Goal: Navigation & Orientation: Understand site structure

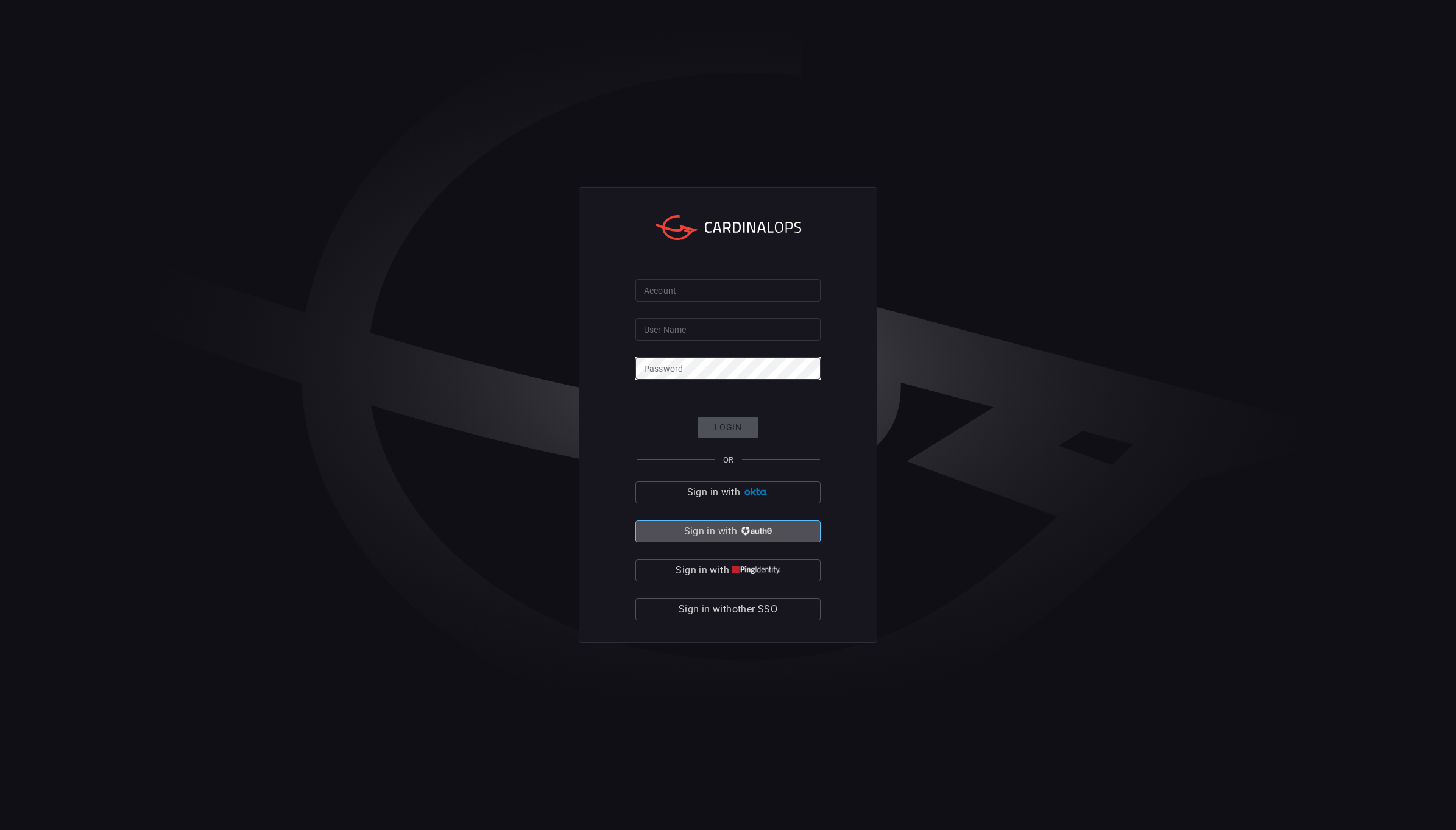
click at [756, 522] on button "Sign in with" at bounding box center [728, 531] width 185 height 22
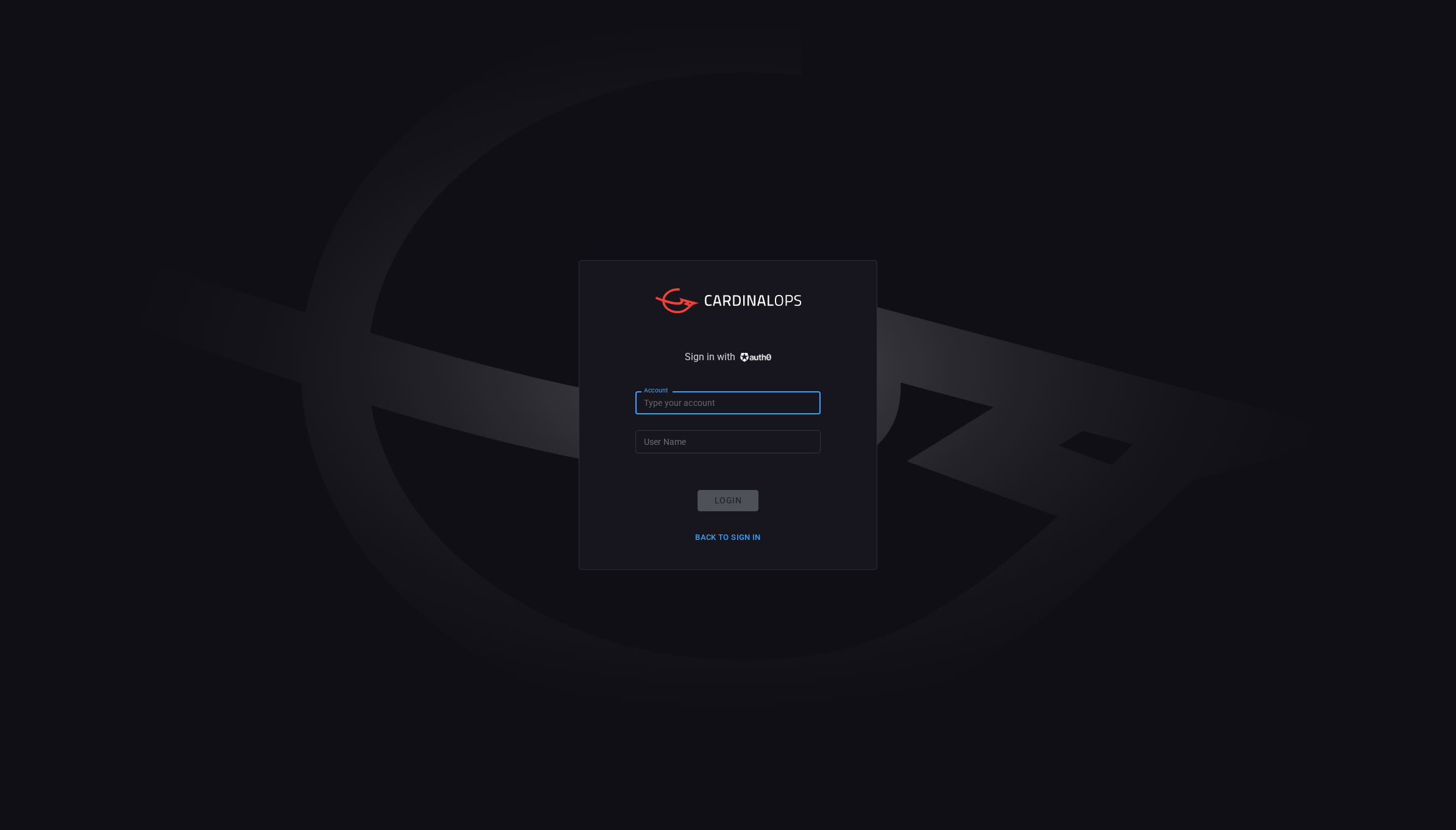
click at [693, 407] on input "Account" at bounding box center [728, 403] width 185 height 23
type input "ropesgray"
type input "rachid.gottih"
click at [734, 498] on button "Login" at bounding box center [728, 500] width 61 height 21
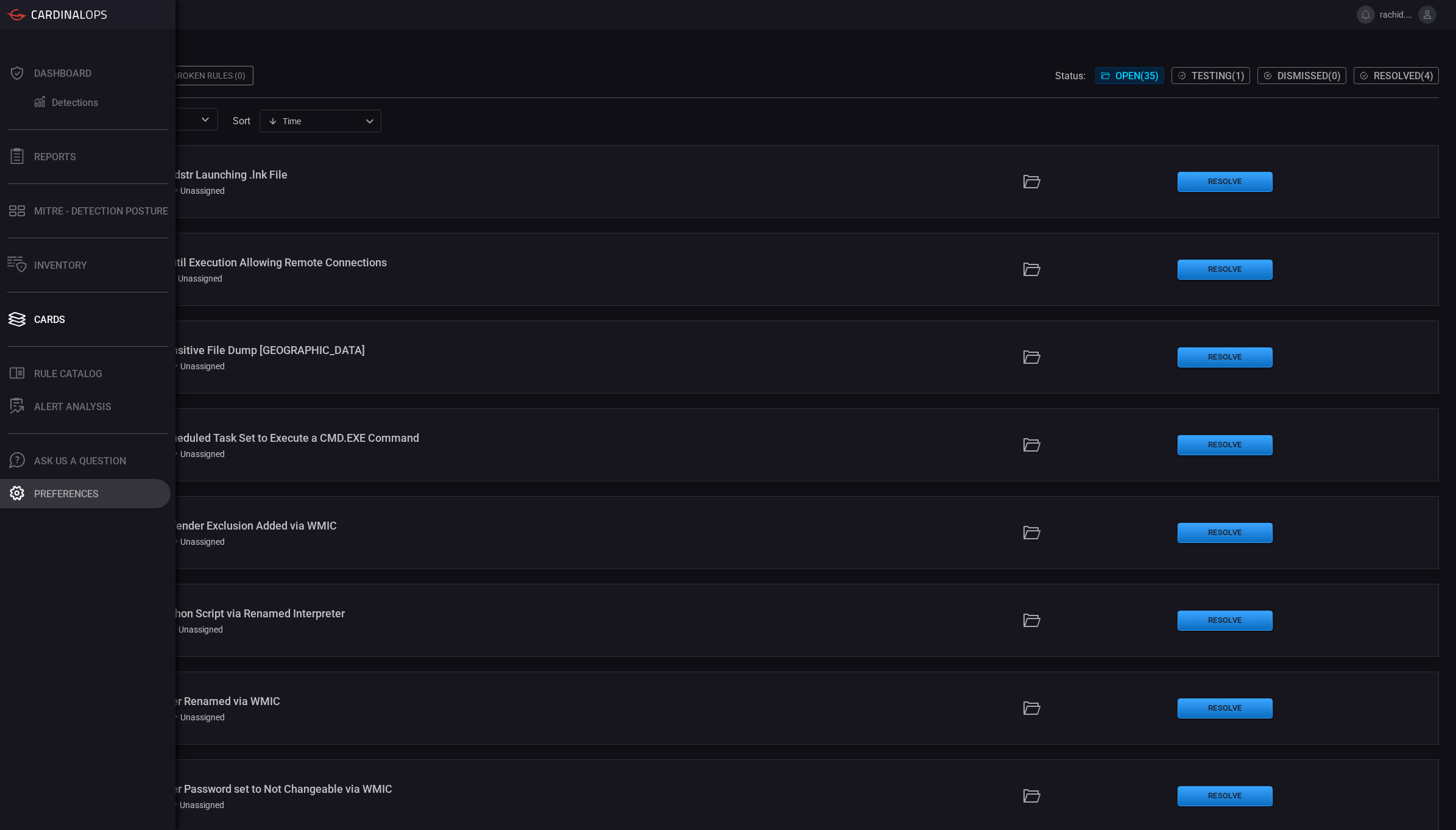
click at [74, 488] on div "Preferences" at bounding box center [66, 494] width 64 height 11
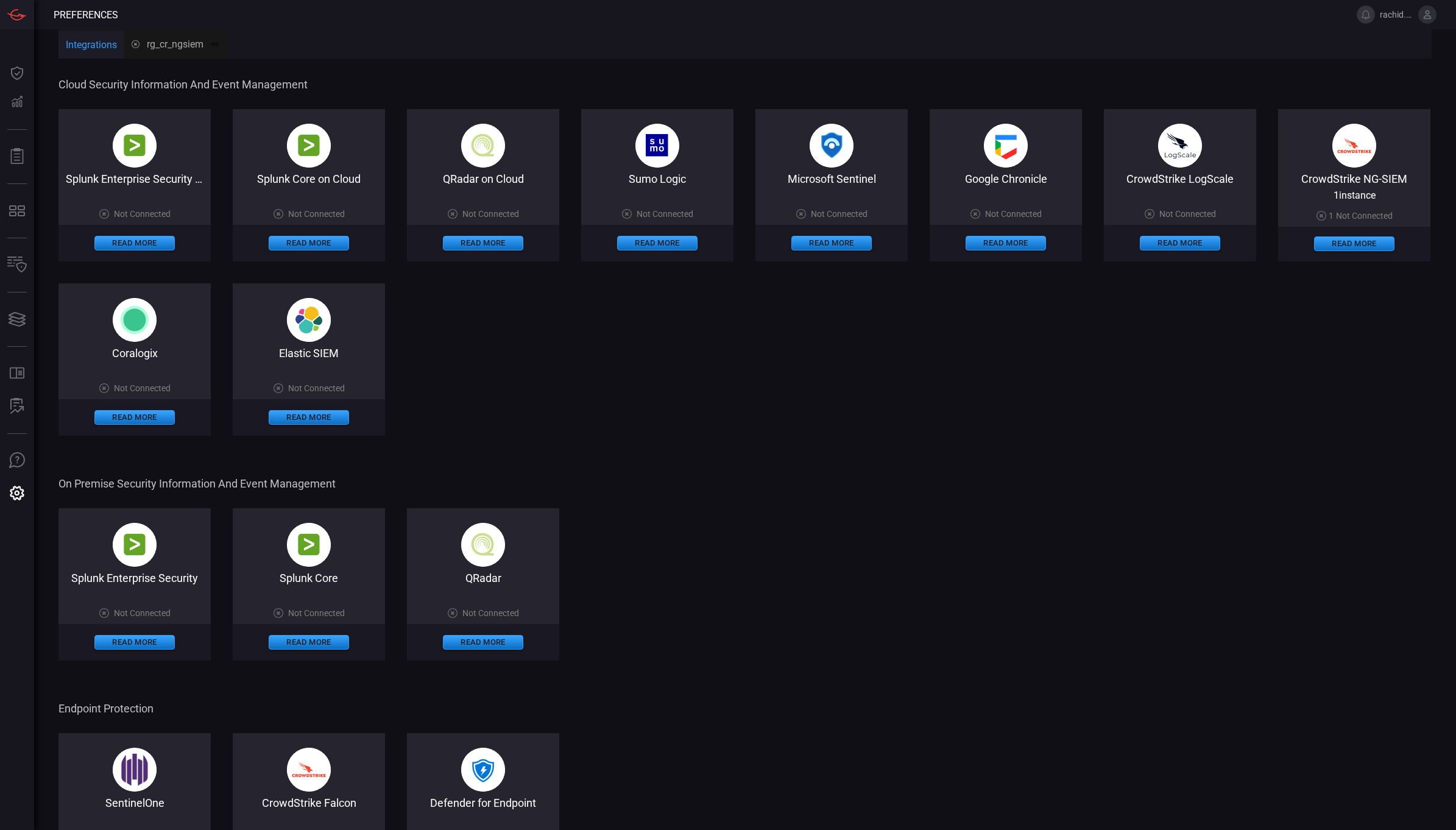
click at [1333, 168] on img at bounding box center [1355, 146] width 44 height 44
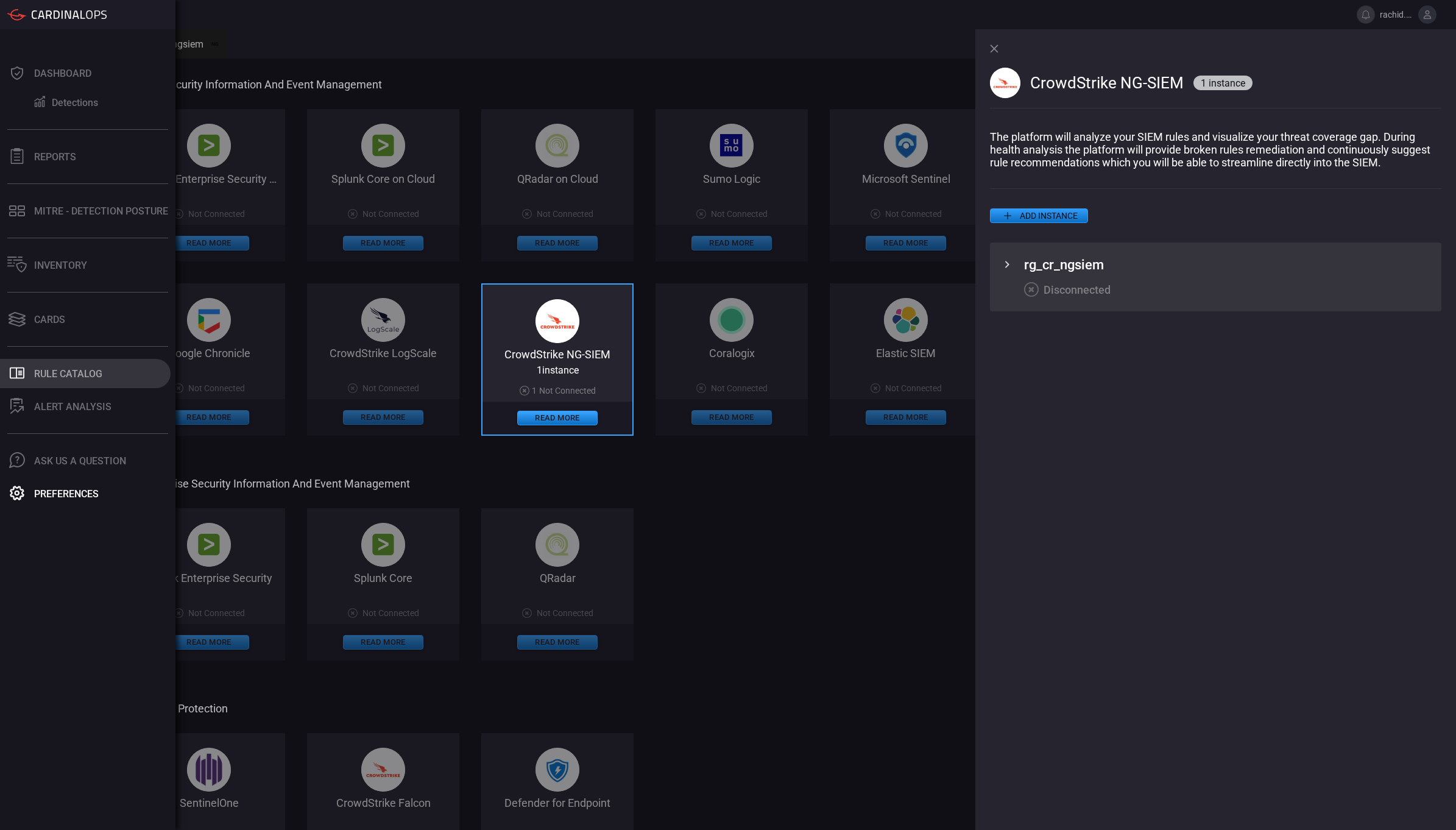
click at [89, 381] on button ".st0_rule_catalog_icon{fill: currentColor;} Rule Catalog" at bounding box center [85, 373] width 171 height 29
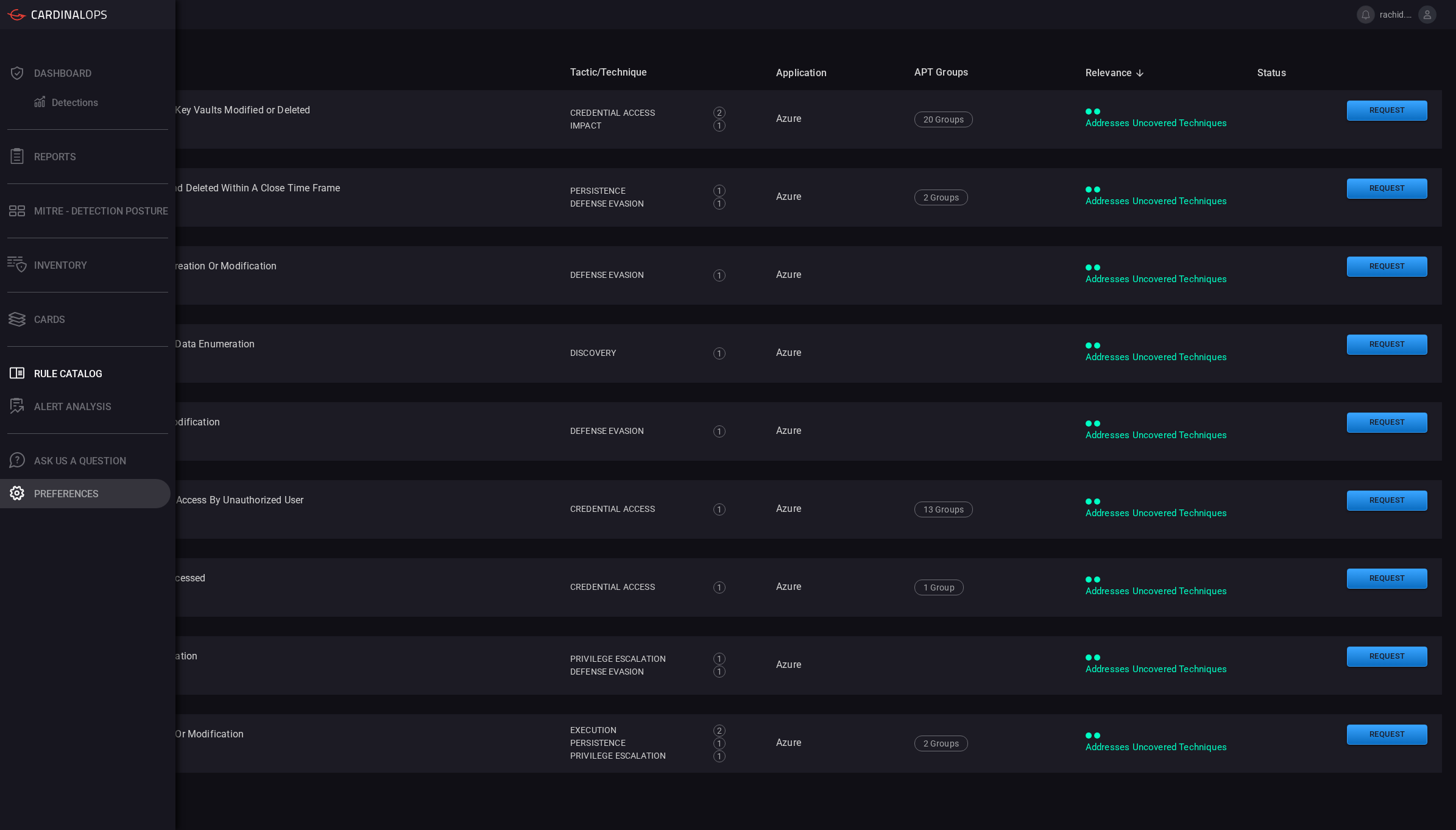
click at [77, 488] on div "Preferences" at bounding box center [66, 494] width 64 height 11
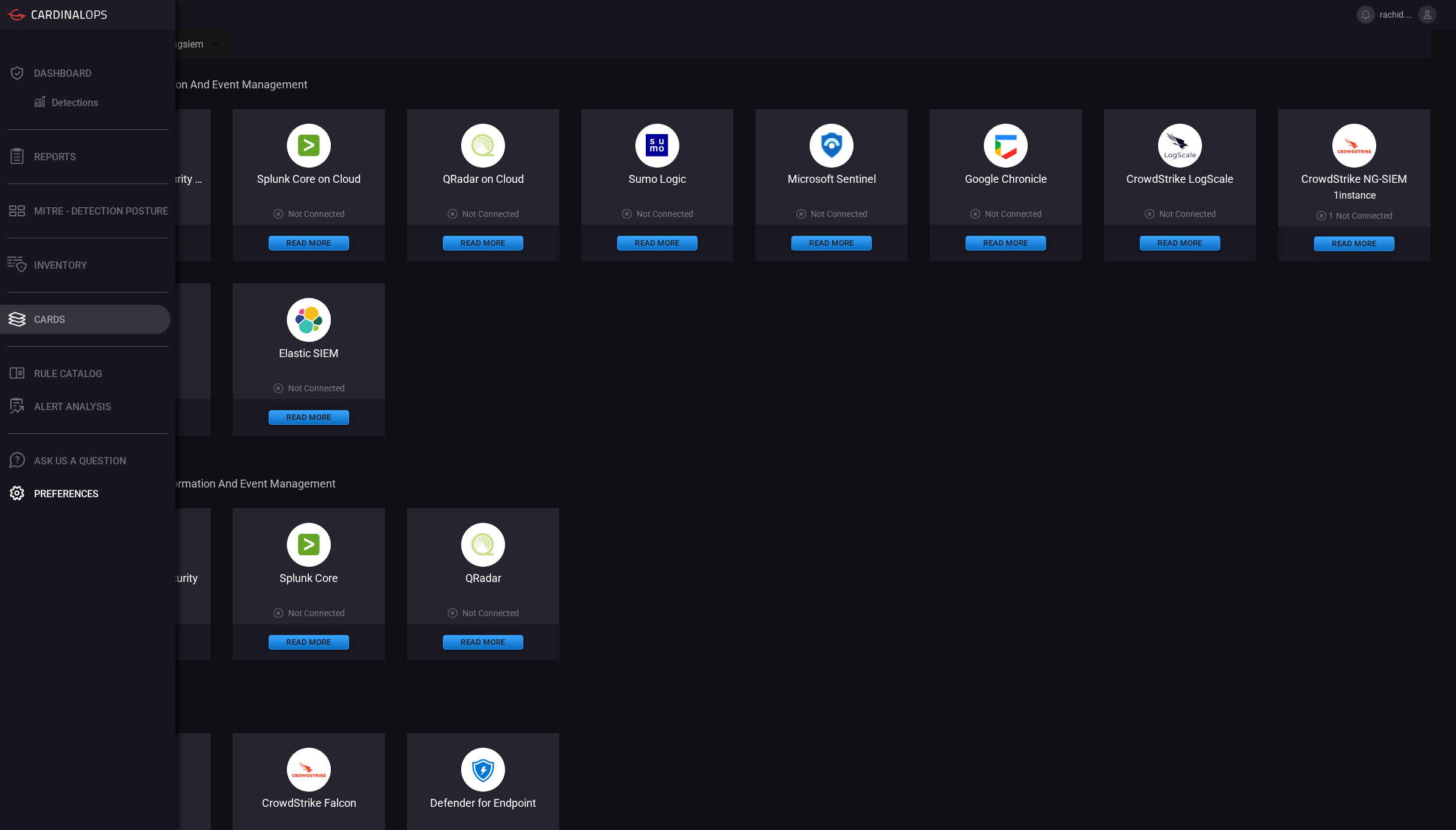
click at [63, 327] on button "Cards" at bounding box center [85, 319] width 171 height 29
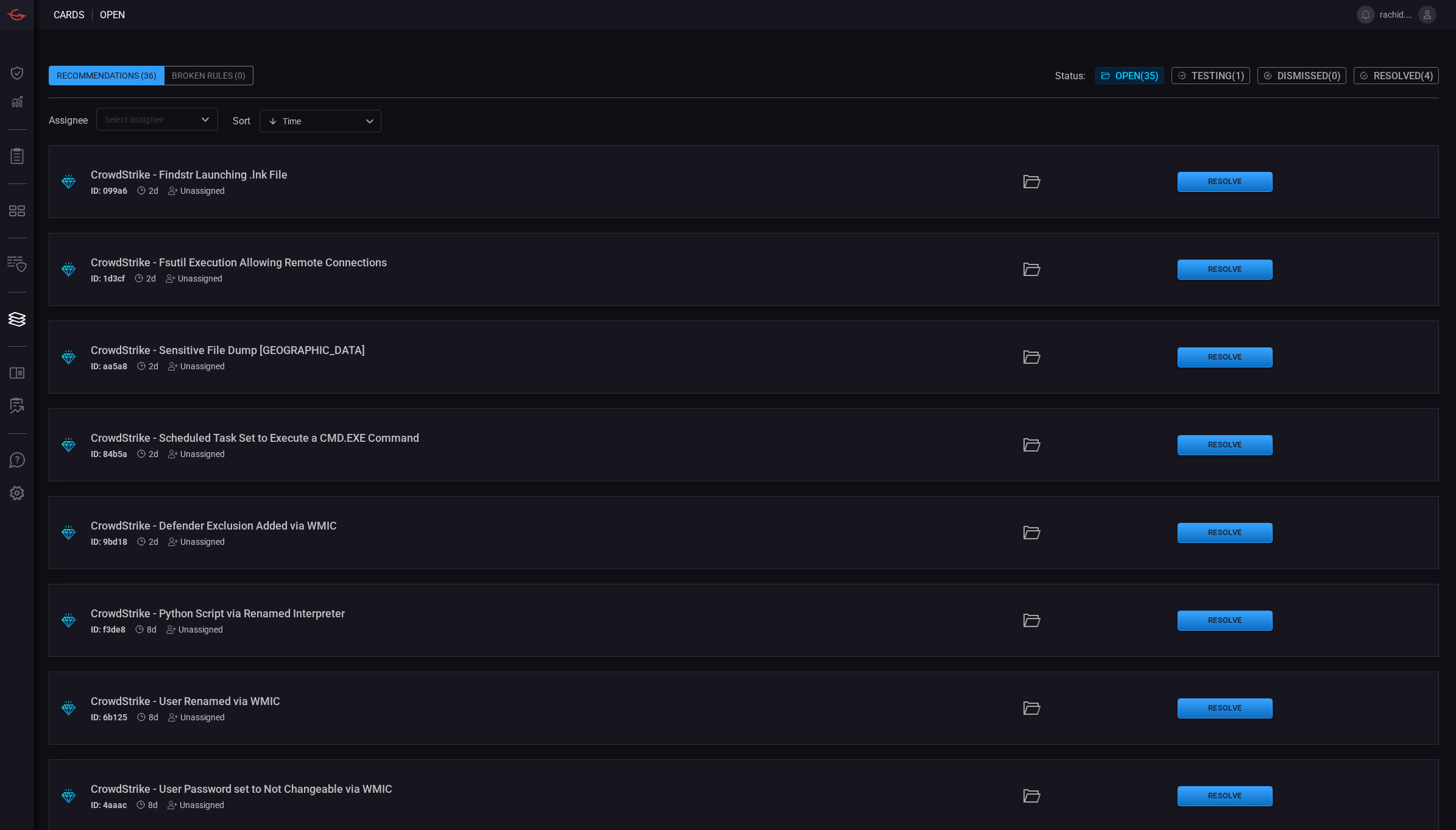
click at [206, 73] on div "Broken Rules (0)" at bounding box center [209, 76] width 89 height 20
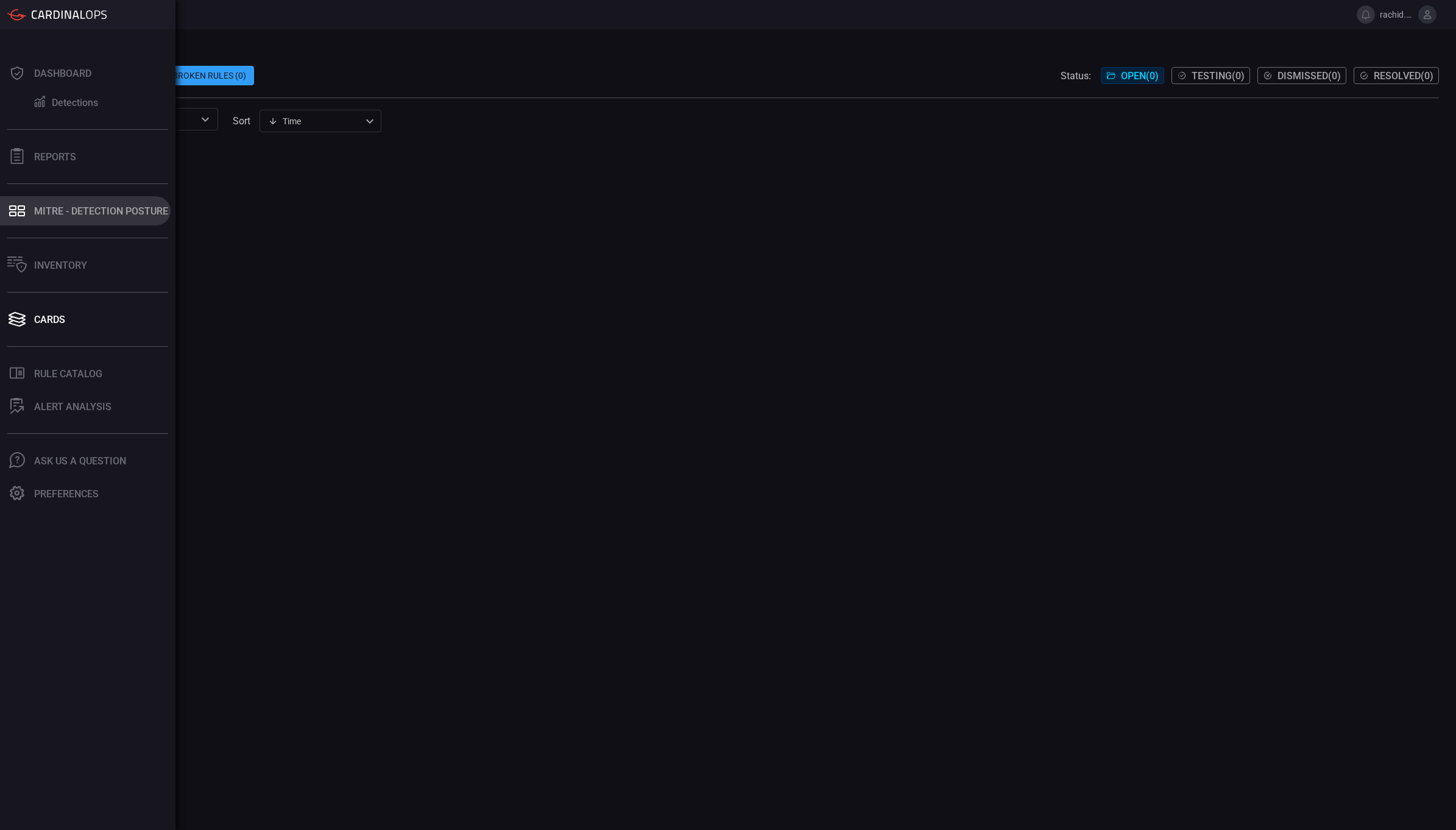
click at [102, 211] on div "MITRE - Detection Posture" at bounding box center [100, 211] width 134 height 11
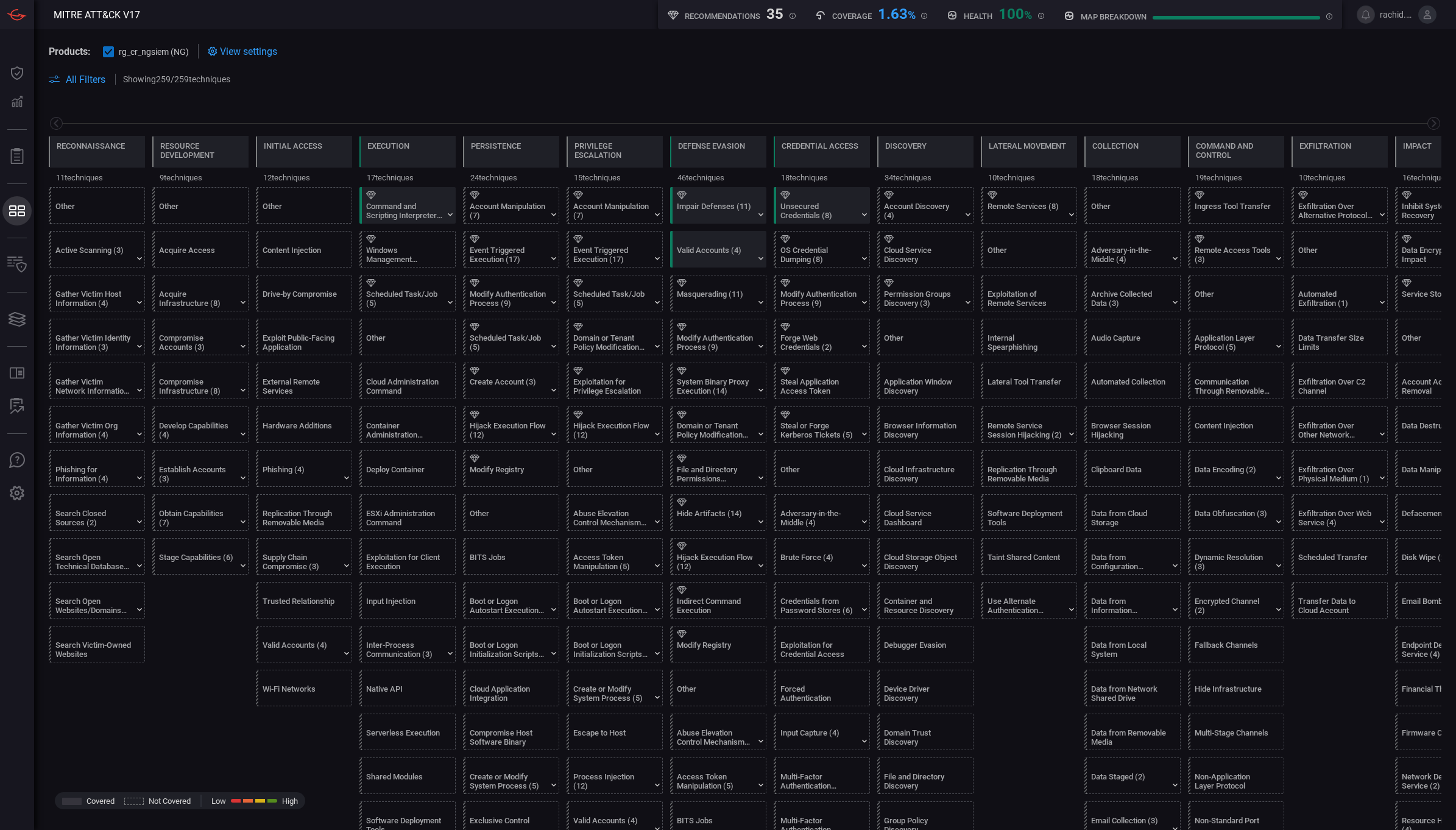
scroll to position [0, 64]
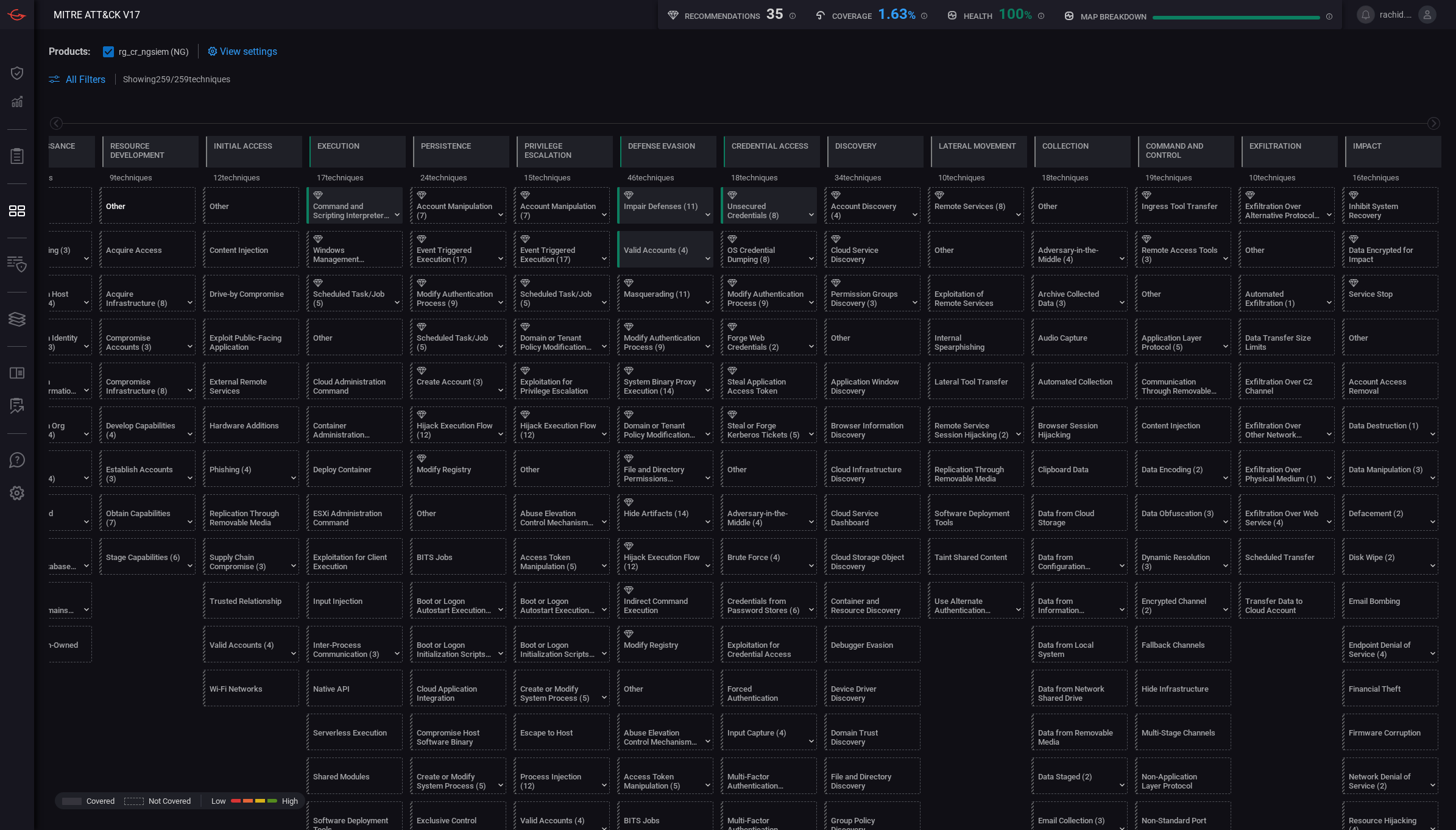
click at [106, 211] on div "Other" at bounding box center [144, 211] width 76 height 18
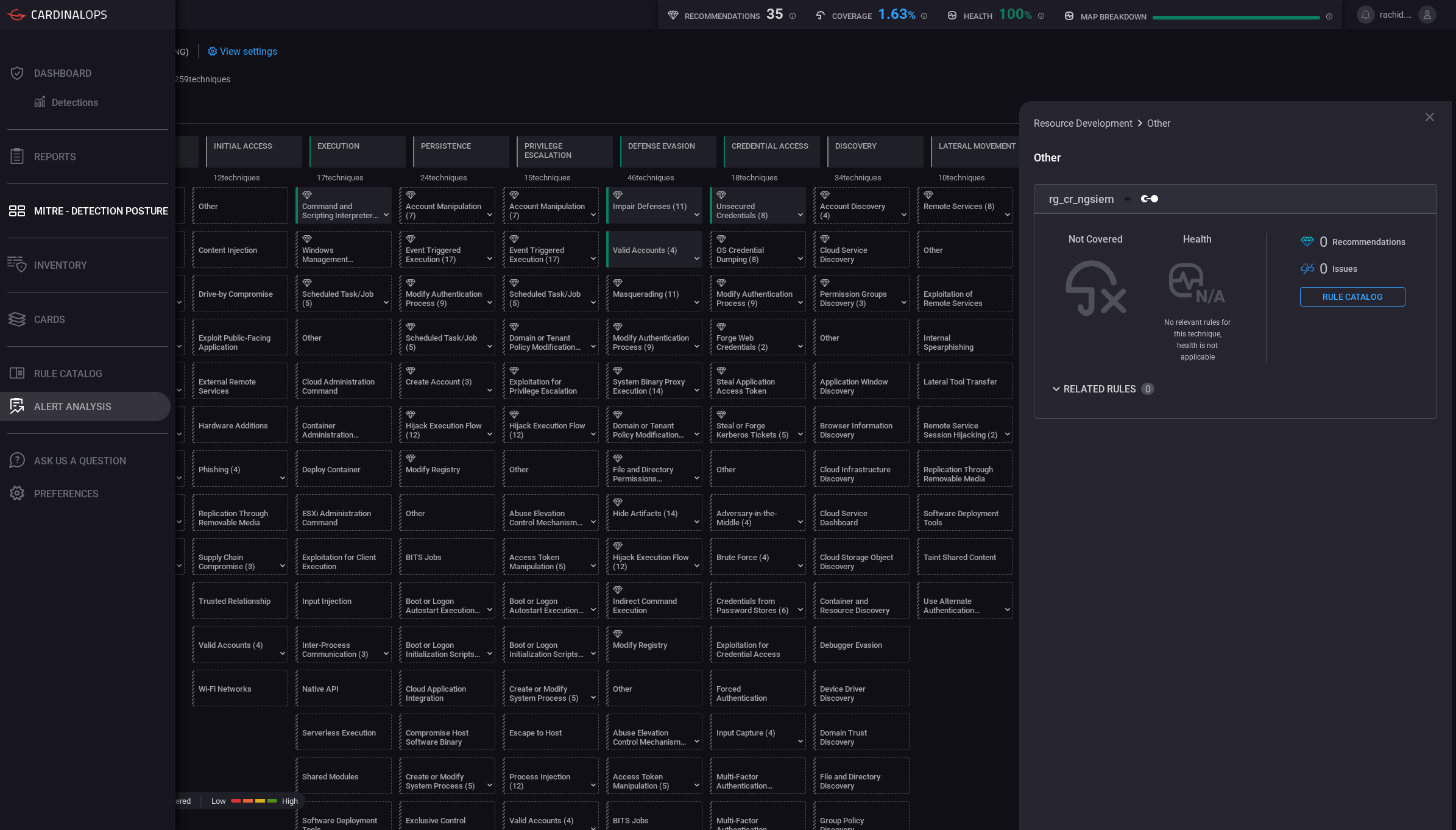
click at [68, 408] on div "ALERT ANALYSIS" at bounding box center [73, 407] width 77 height 11
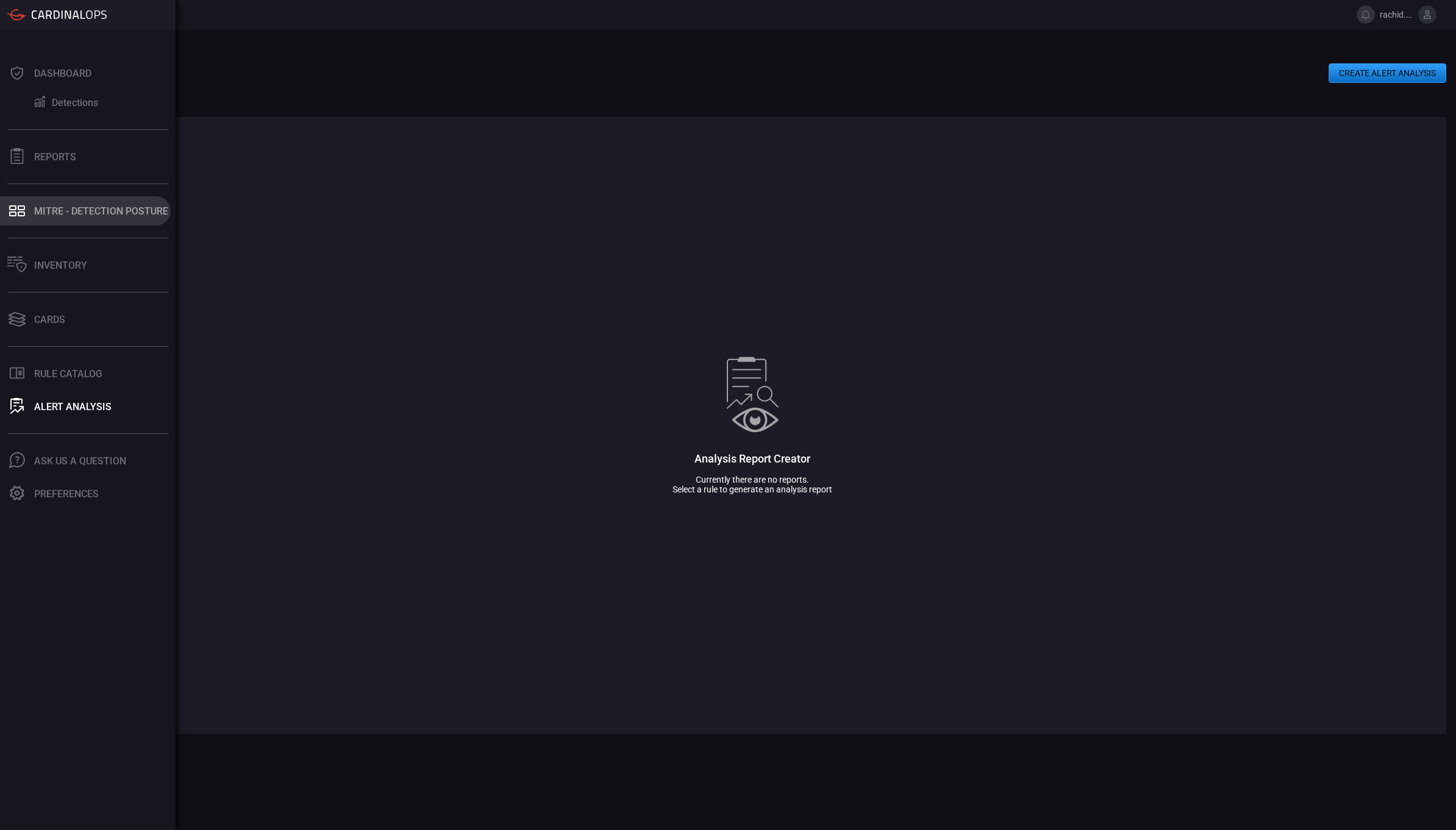
click at [96, 215] on div "MITRE - Detection Posture" at bounding box center [100, 211] width 134 height 11
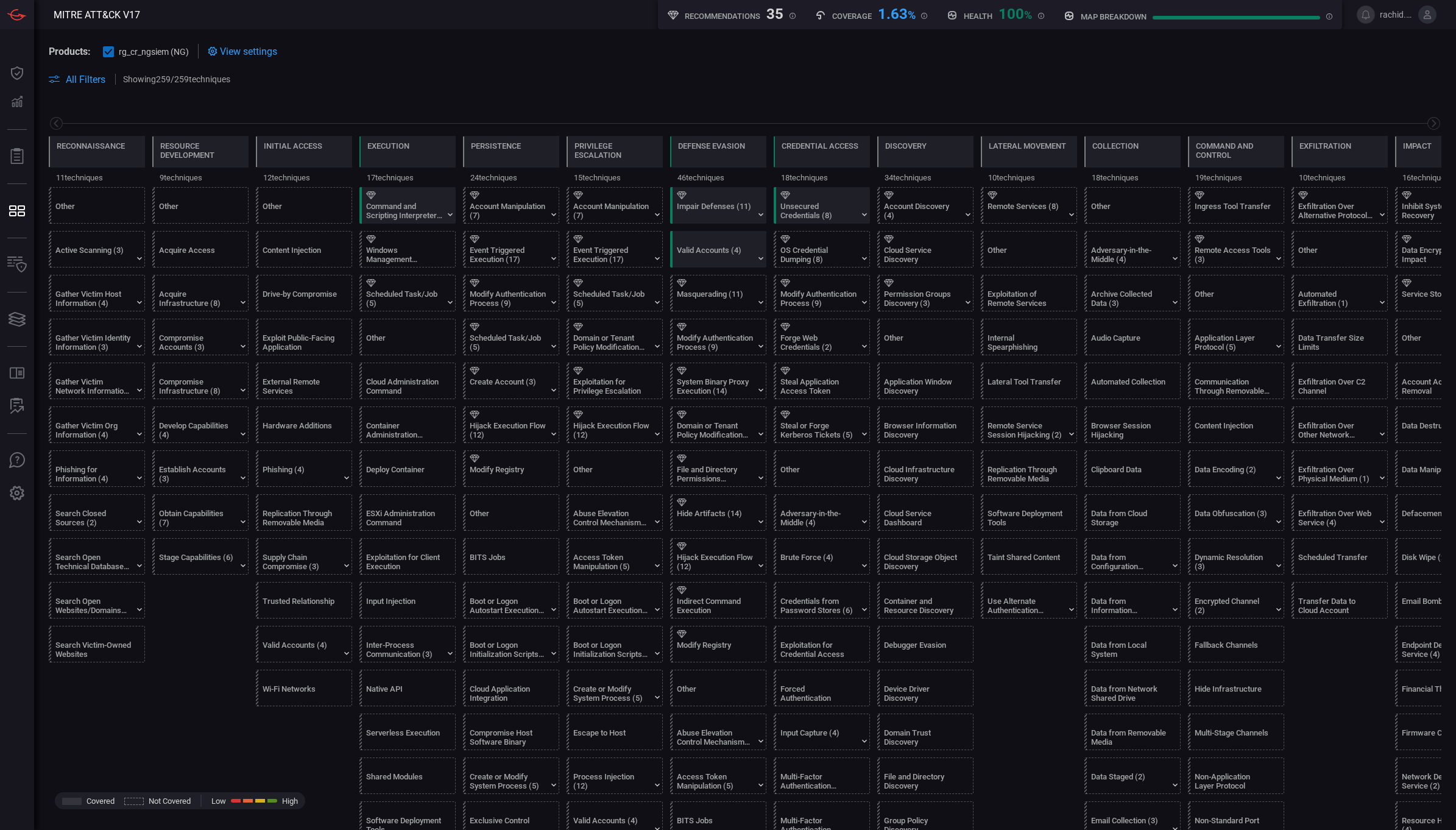
scroll to position [0, 64]
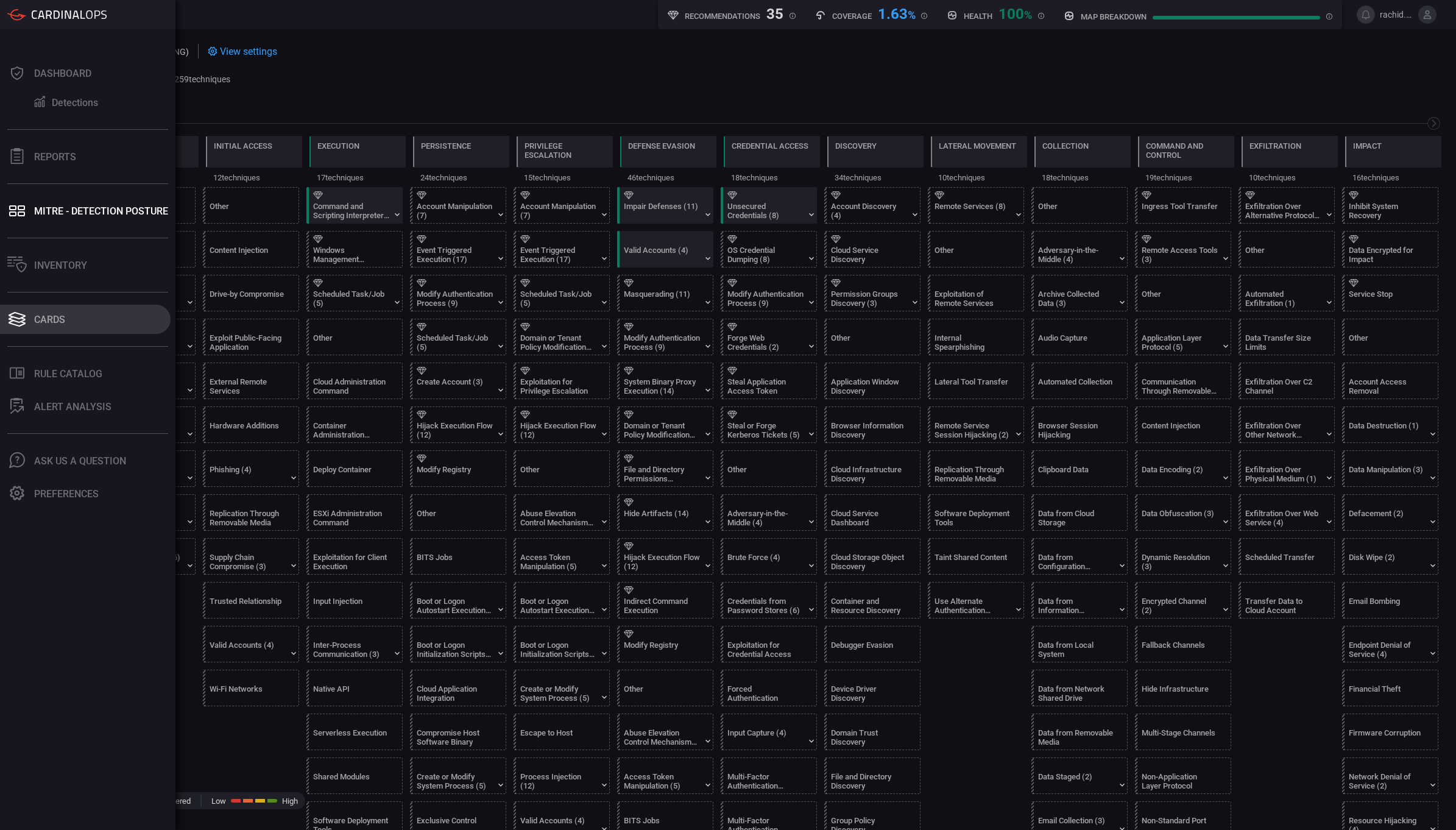
click at [45, 323] on div "Cards" at bounding box center [49, 319] width 31 height 11
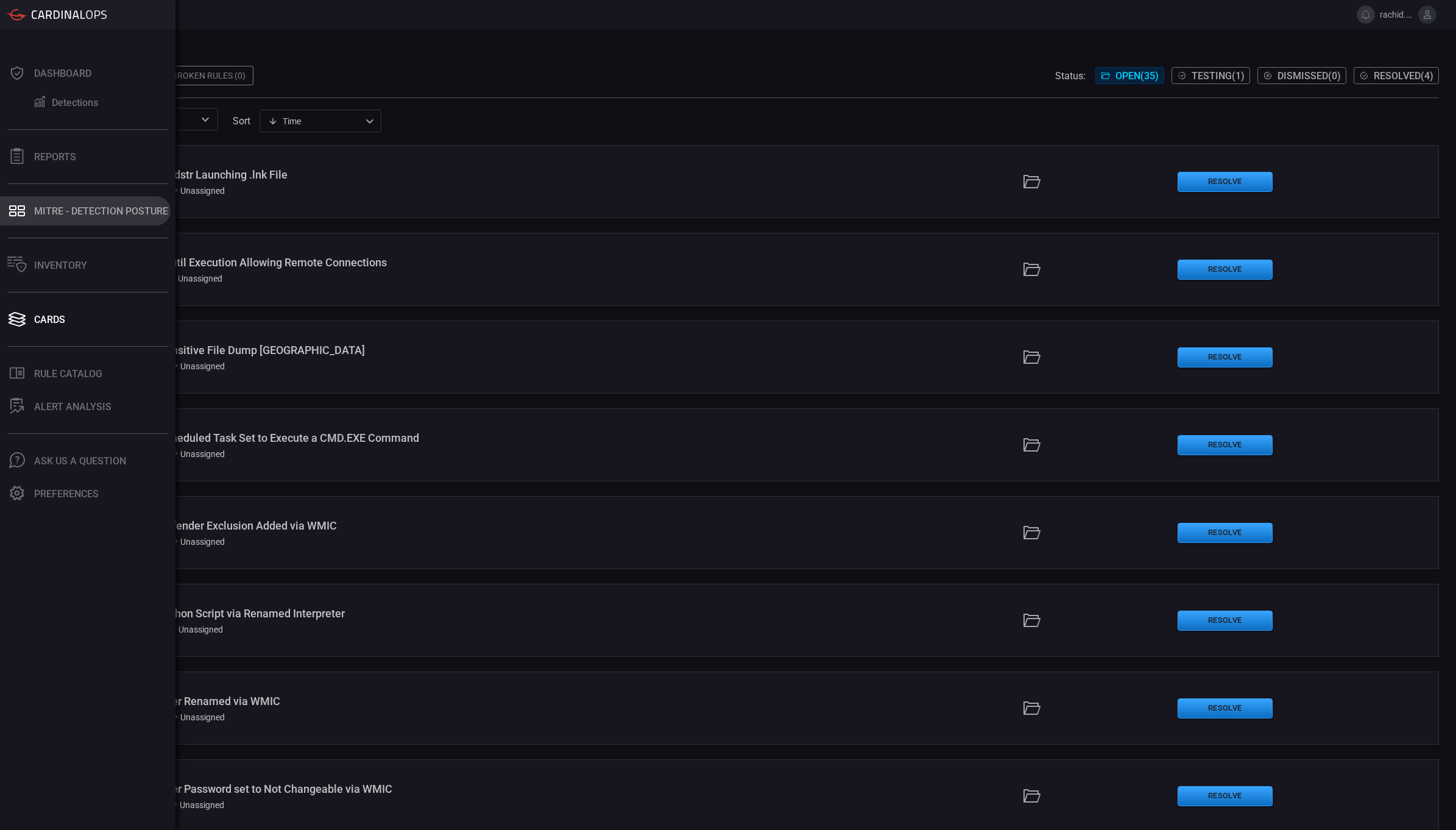
click at [72, 215] on div "MITRE - Detection Posture" at bounding box center [100, 211] width 134 height 11
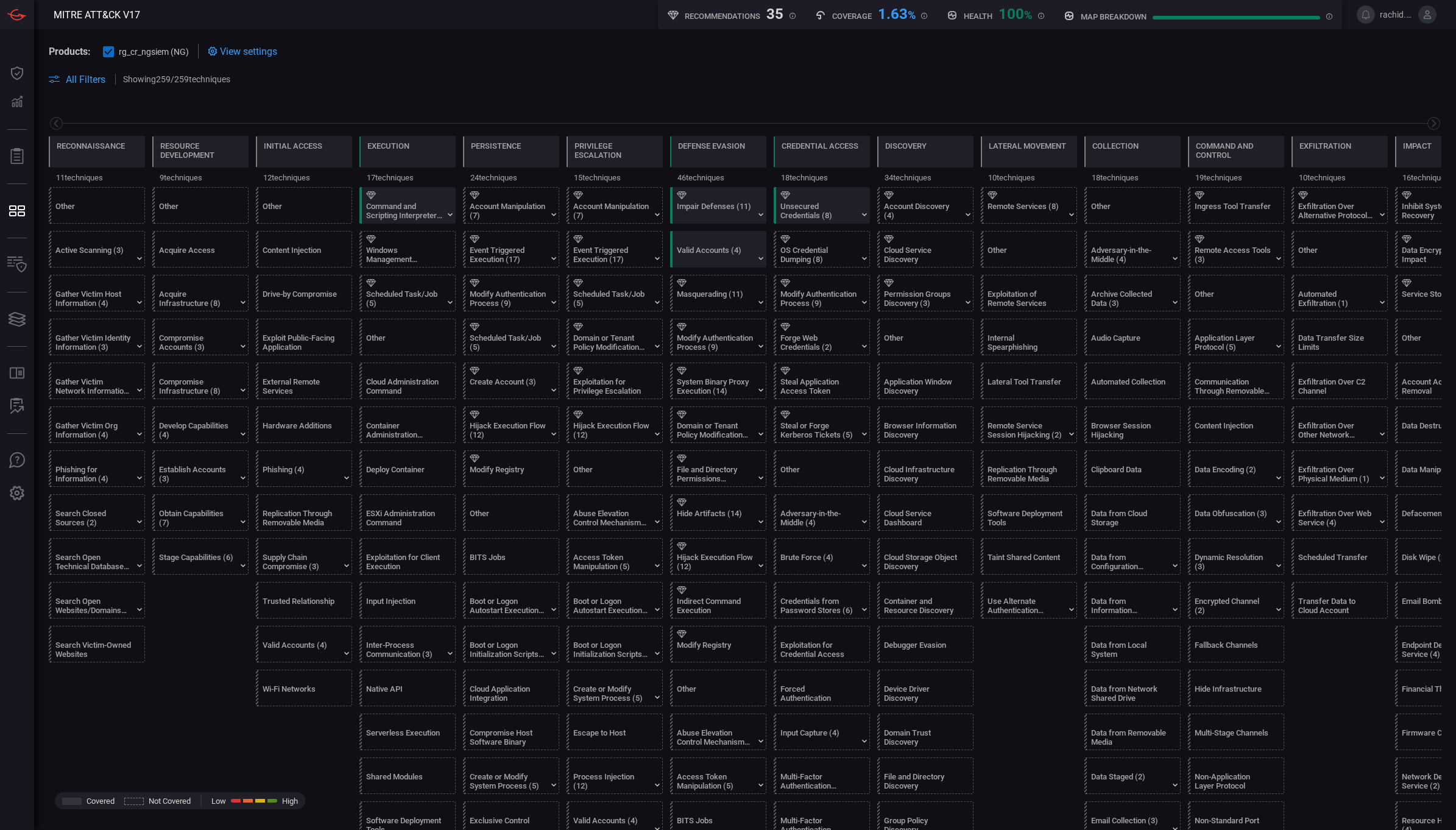
scroll to position [0, 64]
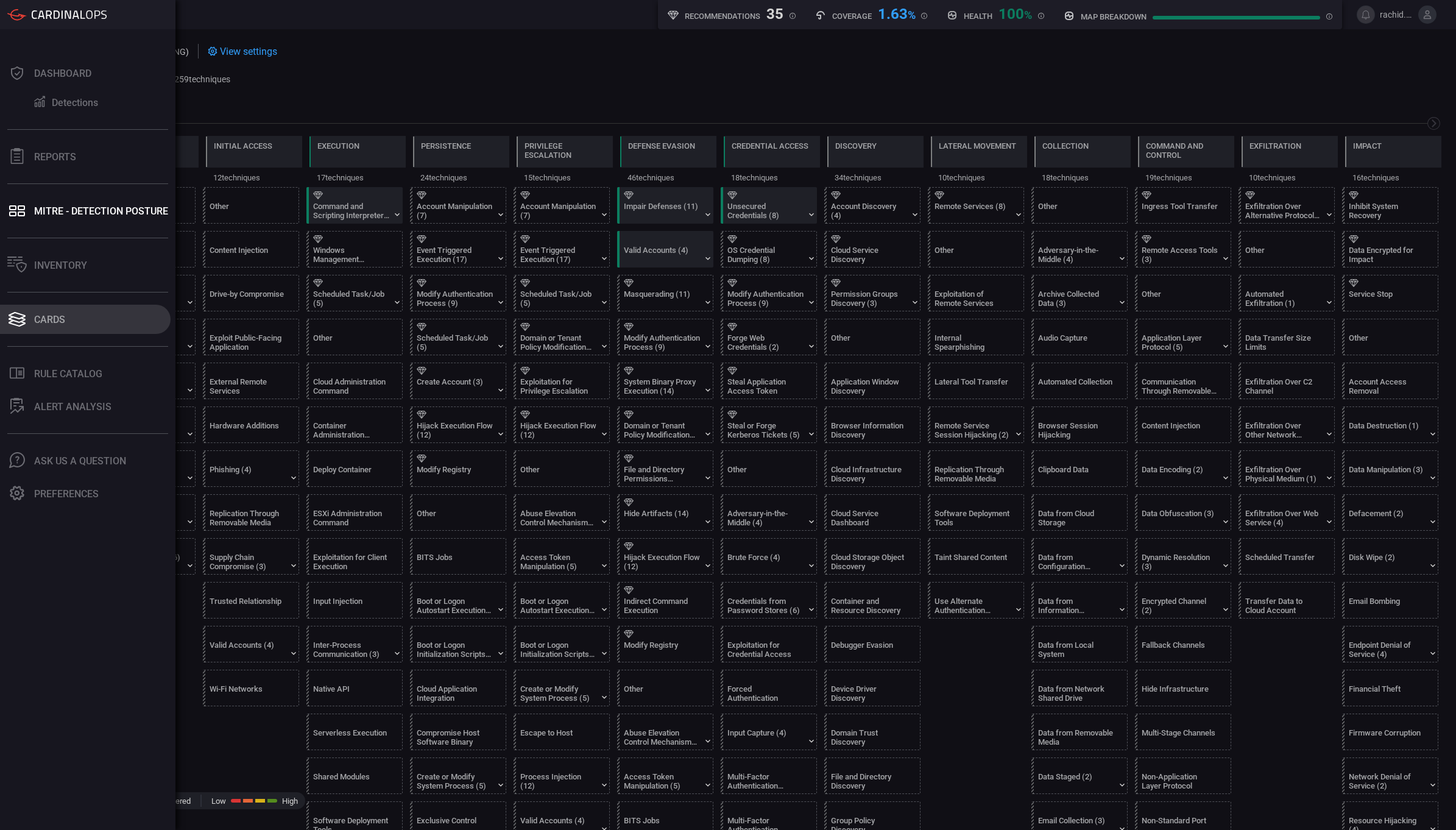
click at [48, 327] on button "Cards" at bounding box center [85, 319] width 171 height 29
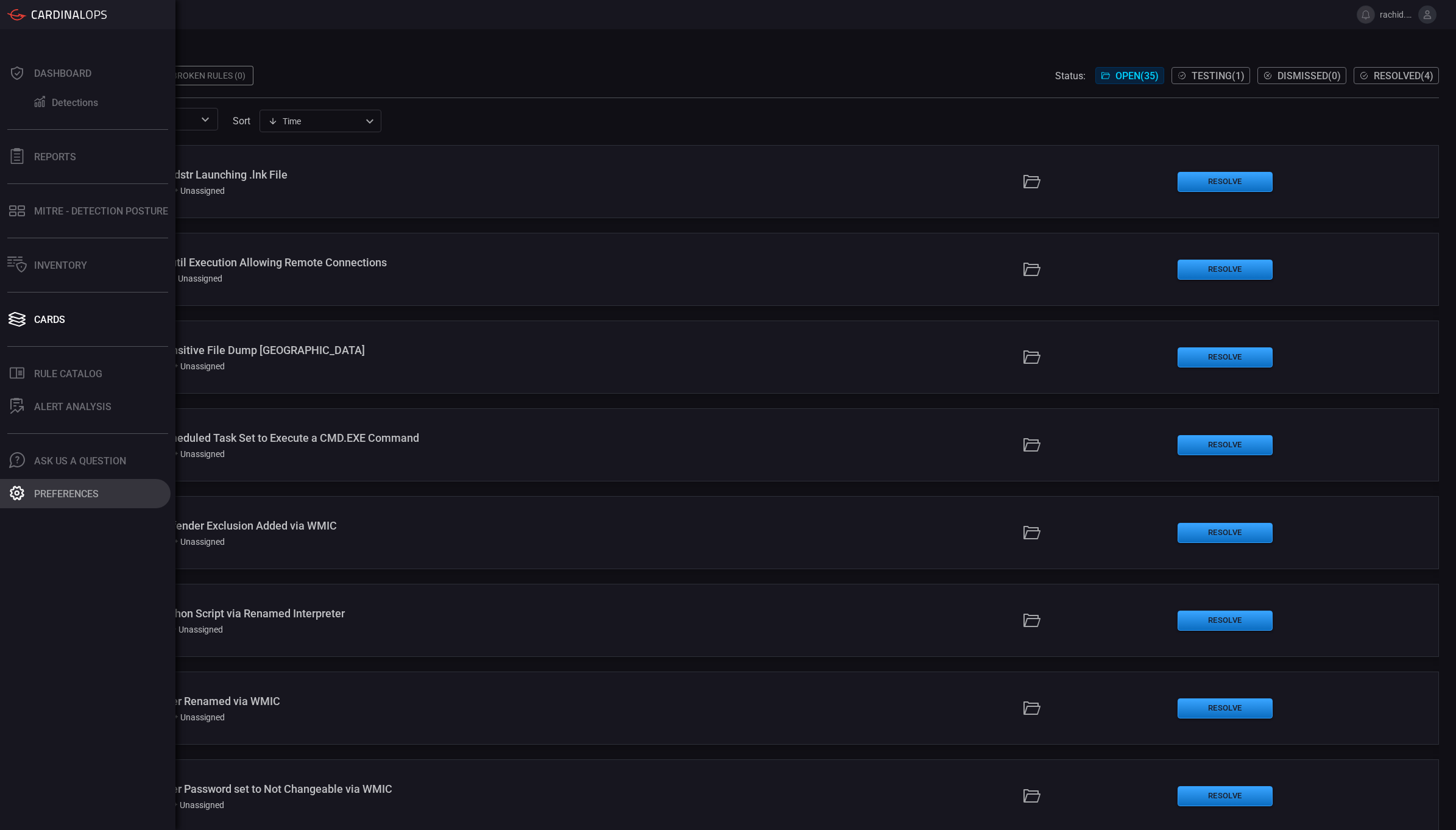
click at [45, 492] on div "Preferences" at bounding box center [66, 494] width 64 height 11
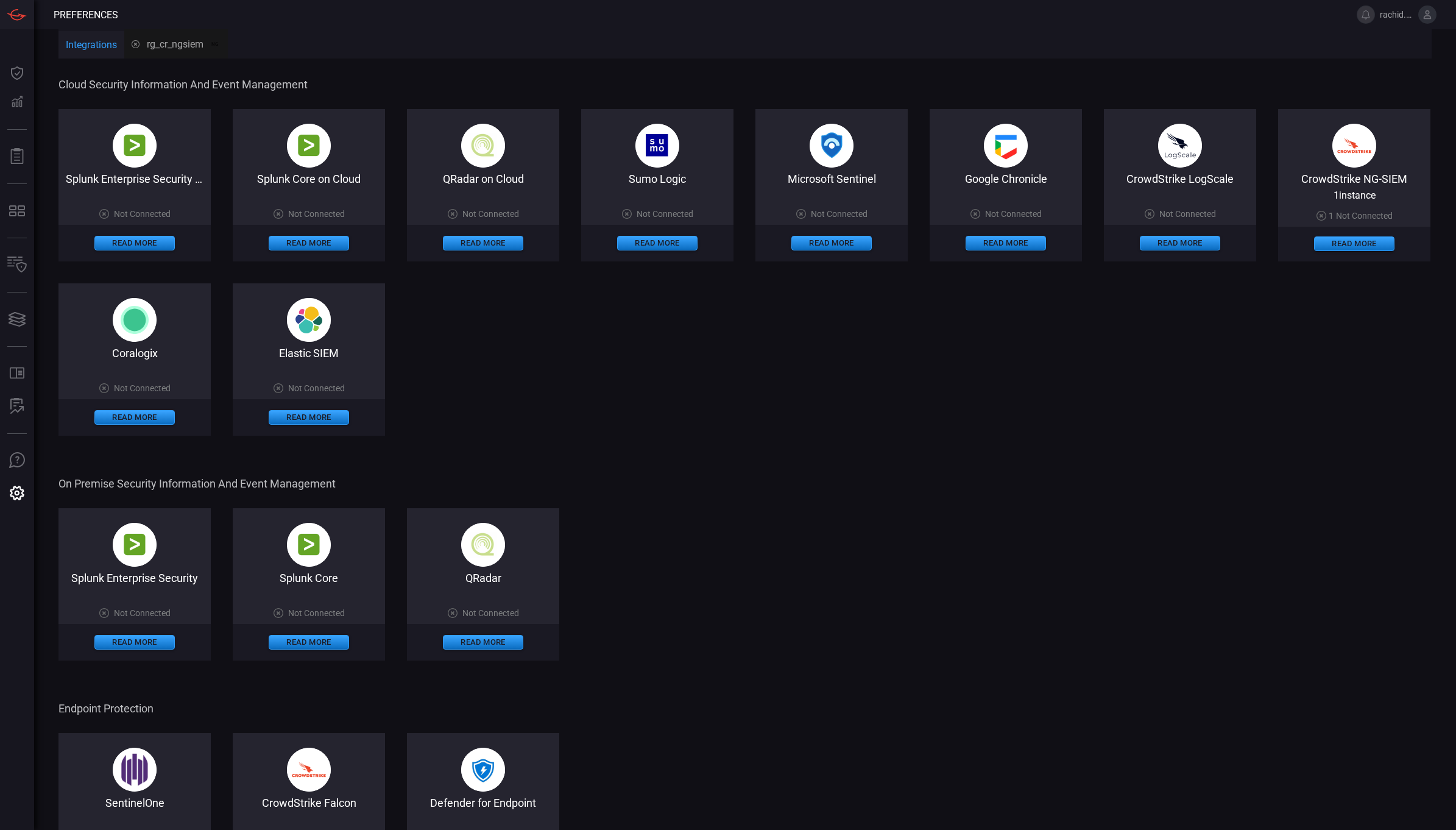
click at [1333, 168] on img at bounding box center [1355, 146] width 44 height 44
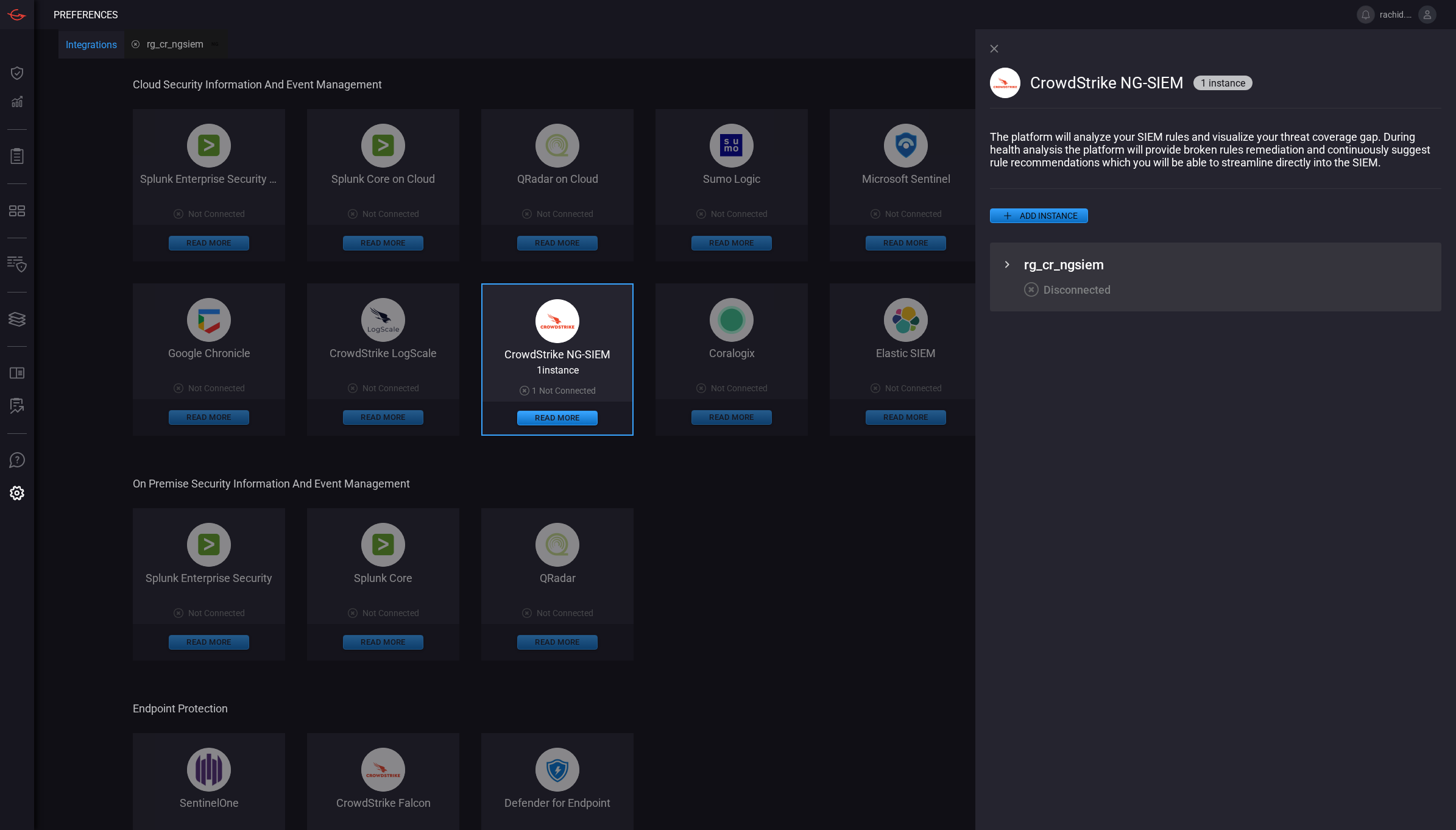
click at [842, 556] on div "Splunk Enterprise Security Not Connected Read More Splunk Core Not Connected Re…" at bounding box center [599, 585] width 933 height 153
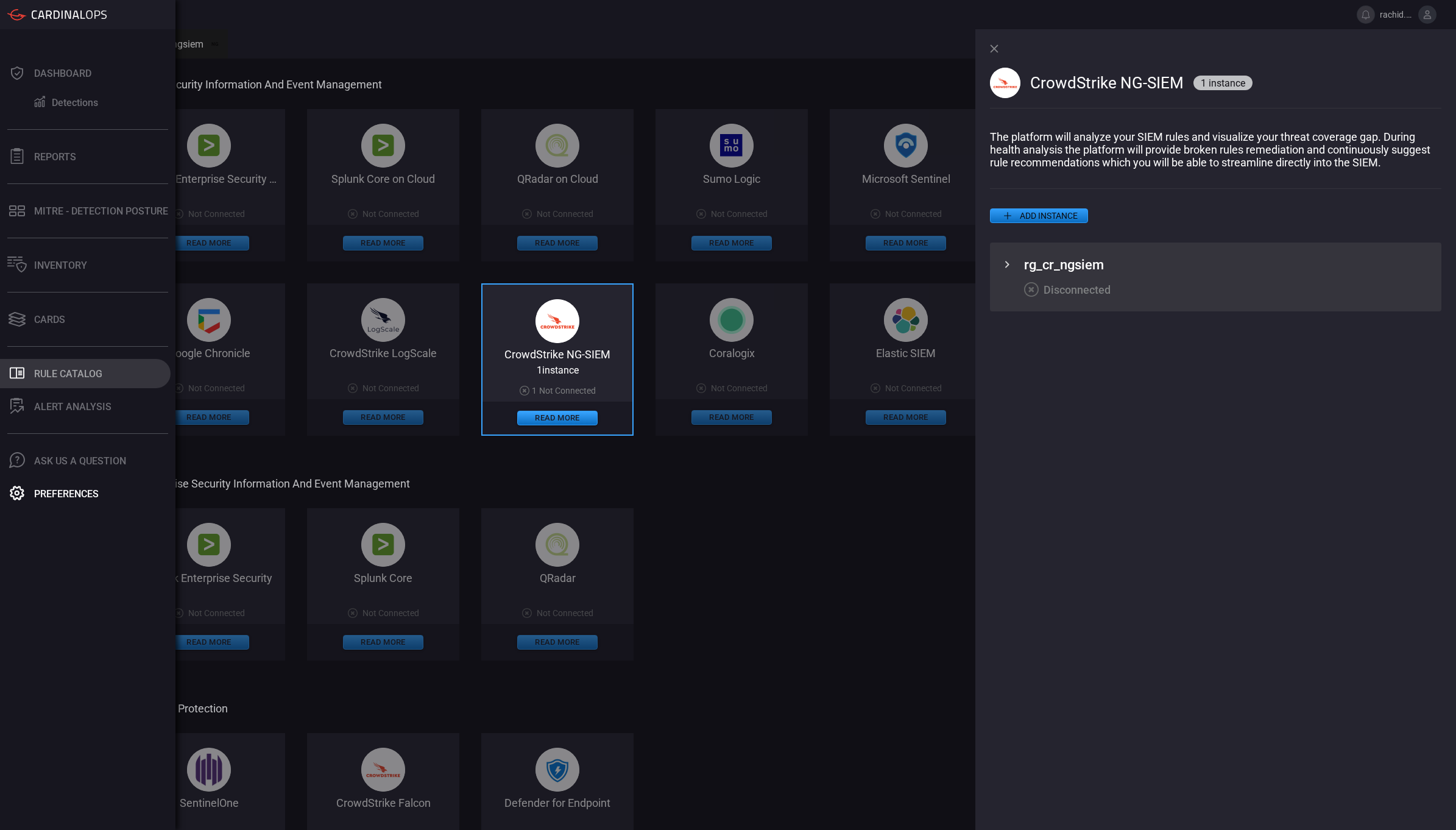
click at [50, 378] on div "Rule Catalog" at bounding box center [68, 373] width 68 height 11
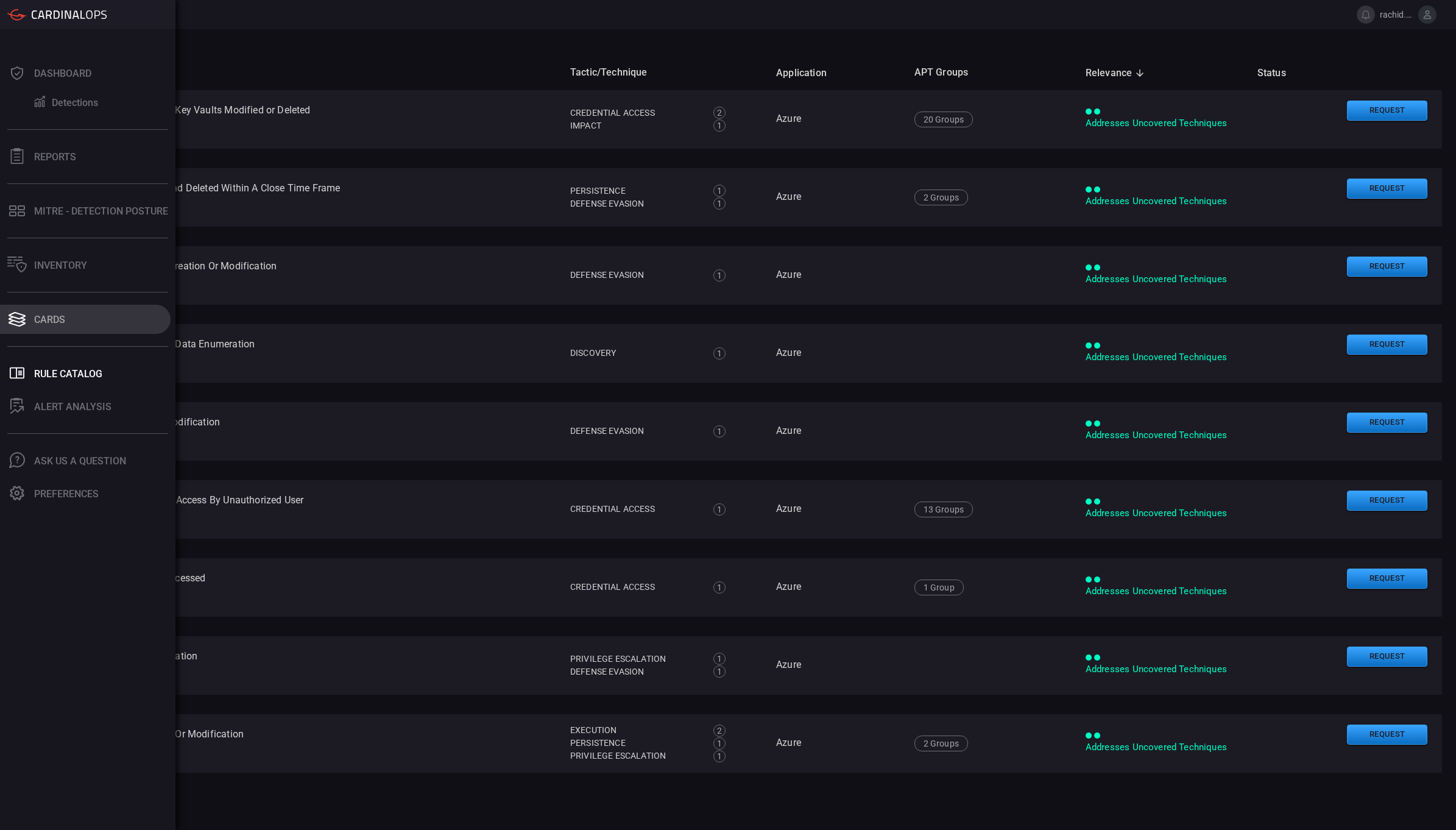
click at [20, 324] on icon at bounding box center [17, 319] width 20 height 17
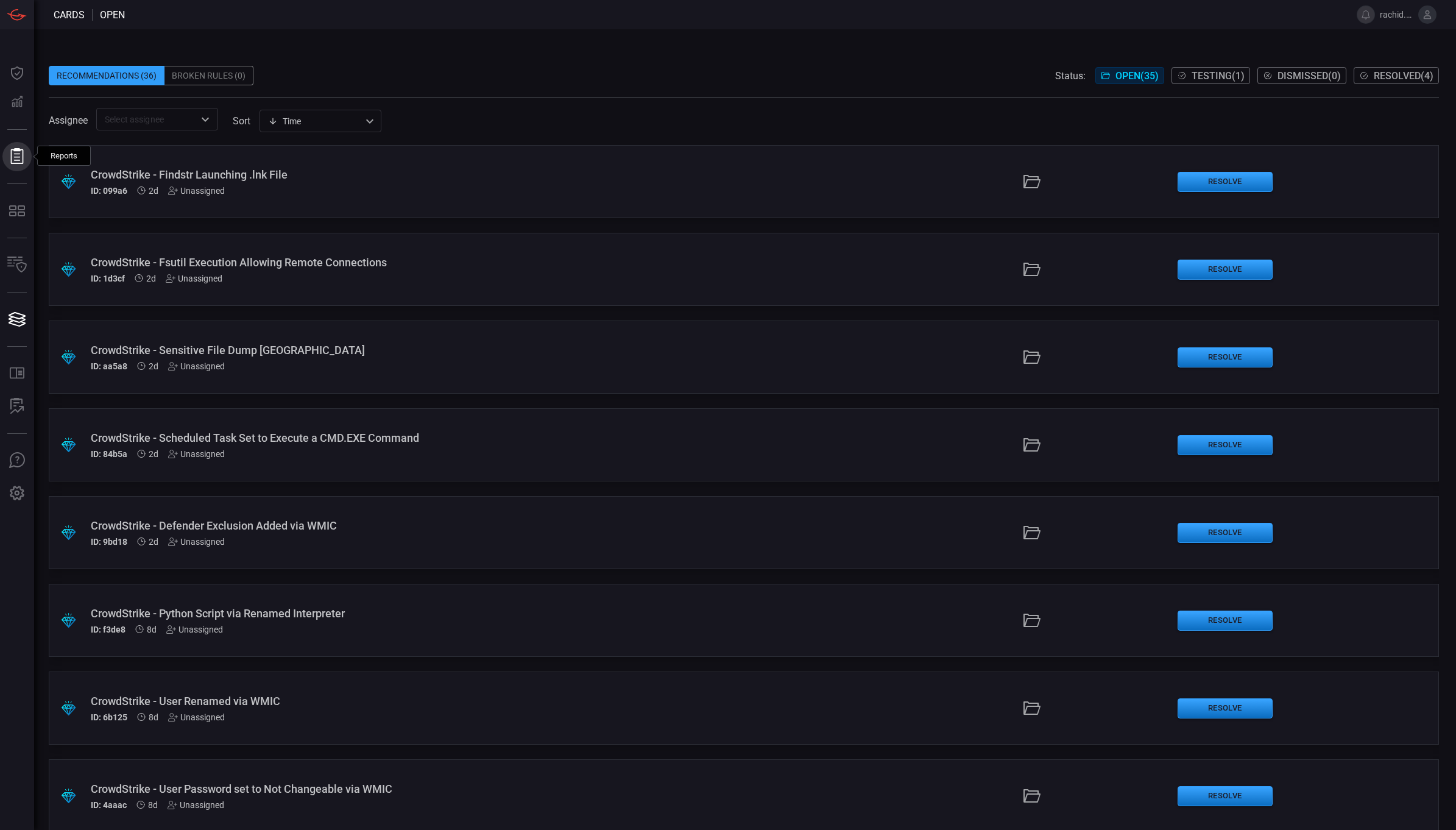
click at [21, 160] on icon at bounding box center [17, 156] width 16 height 16
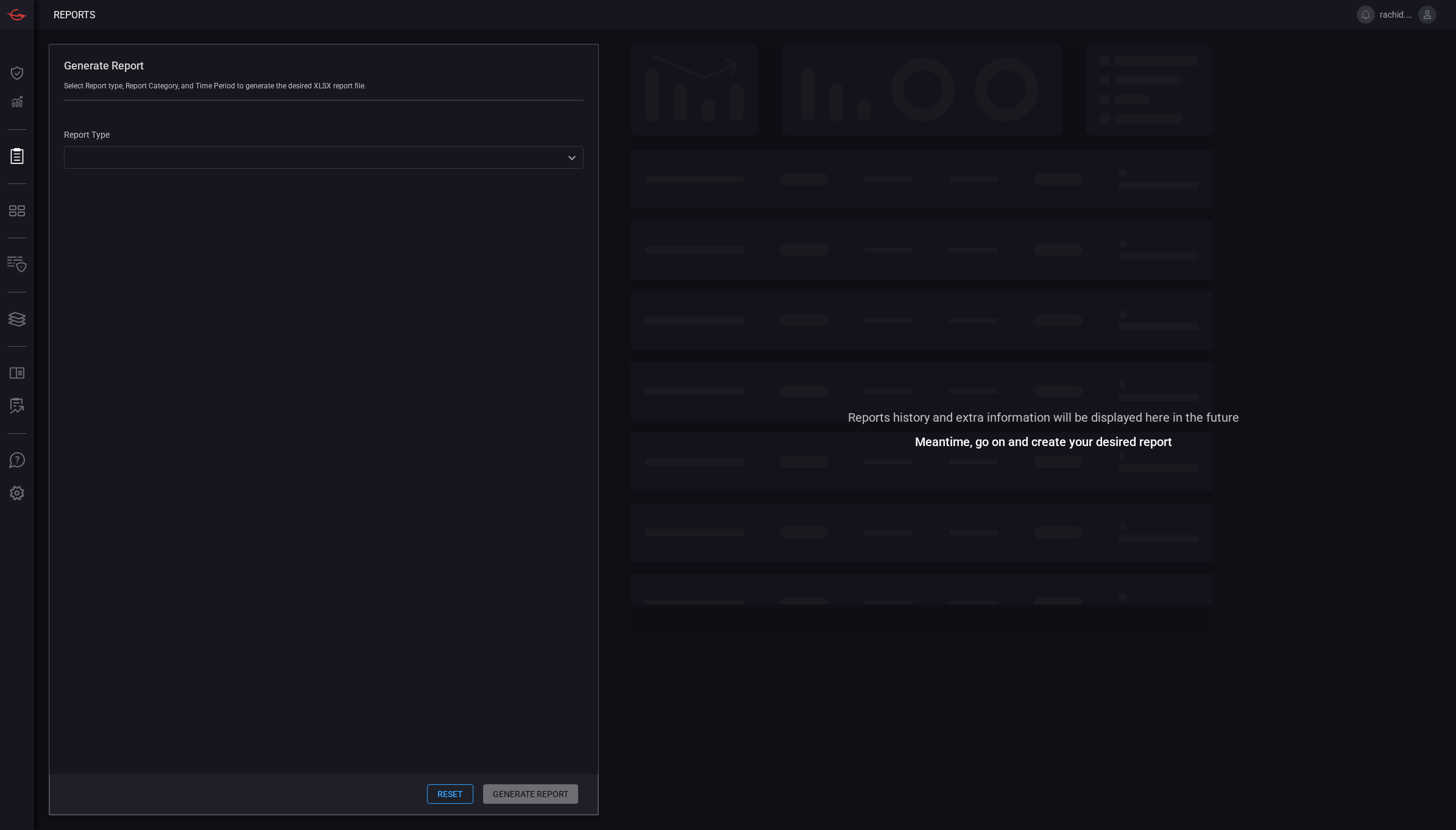
click at [641, 35] on div "Generate Report Select Report type, Report Category, and Time Period to generat…" at bounding box center [745, 430] width 1422 height 801
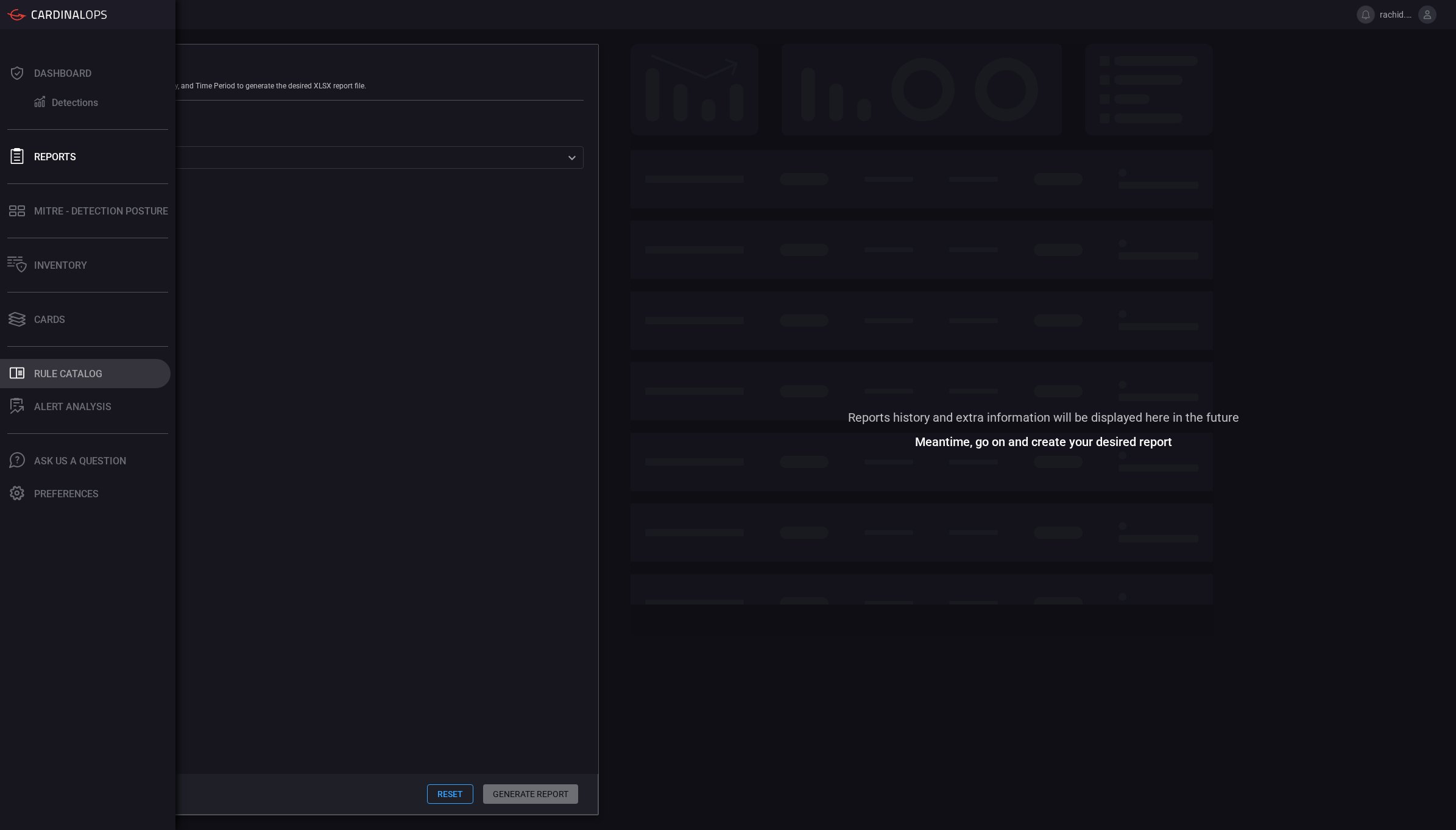
click at [63, 373] on div "Rule Catalog" at bounding box center [68, 373] width 68 height 11
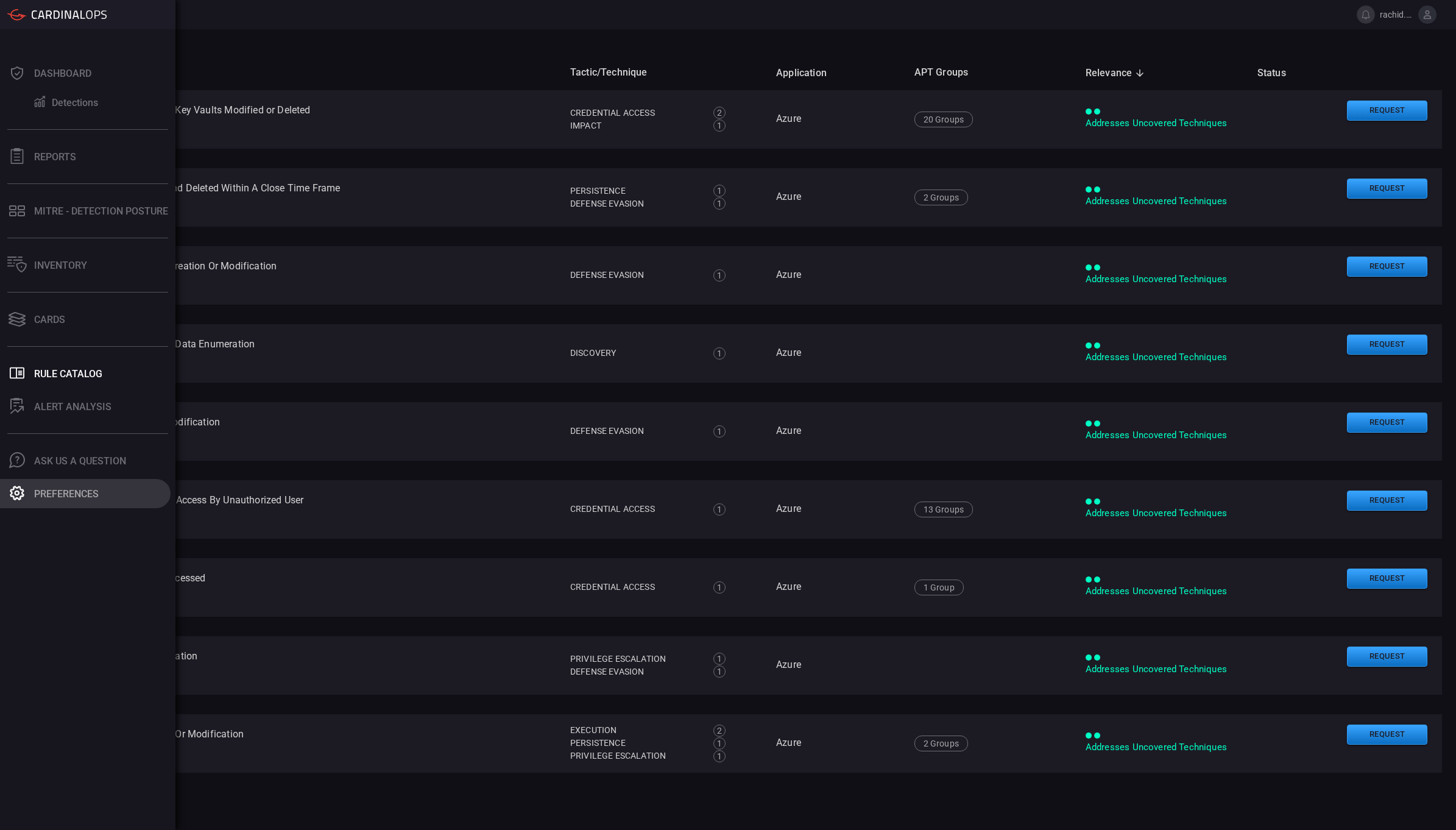
click at [18, 494] on icon at bounding box center [17, 493] width 14 height 14
